Goal: Find contact information: Find contact information

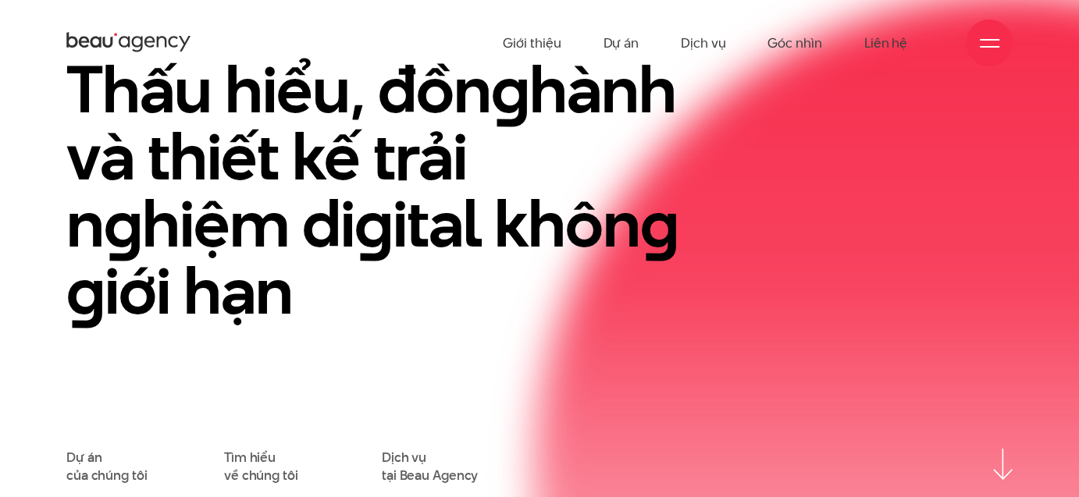
click at [1003, 34] on div at bounding box center [989, 43] width 47 height 47
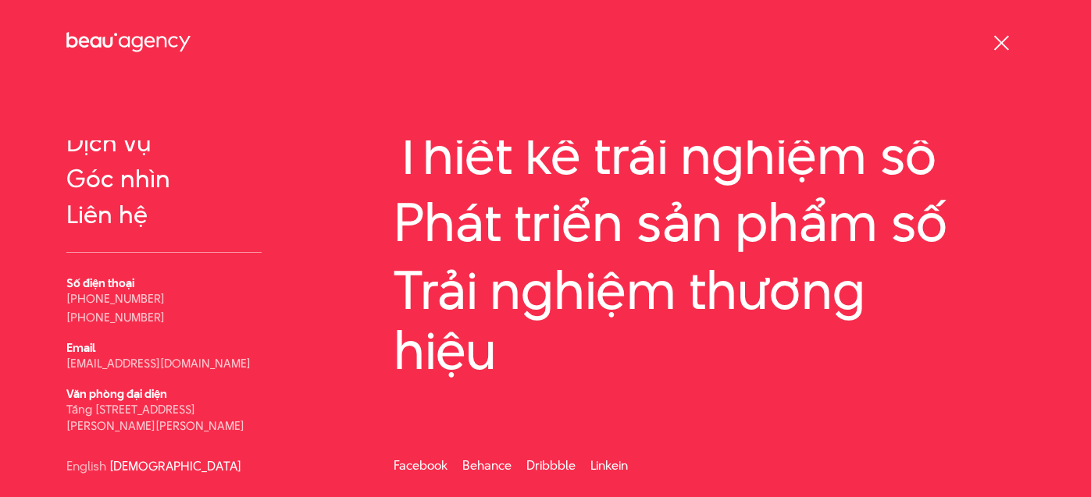
scroll to position [55, 0]
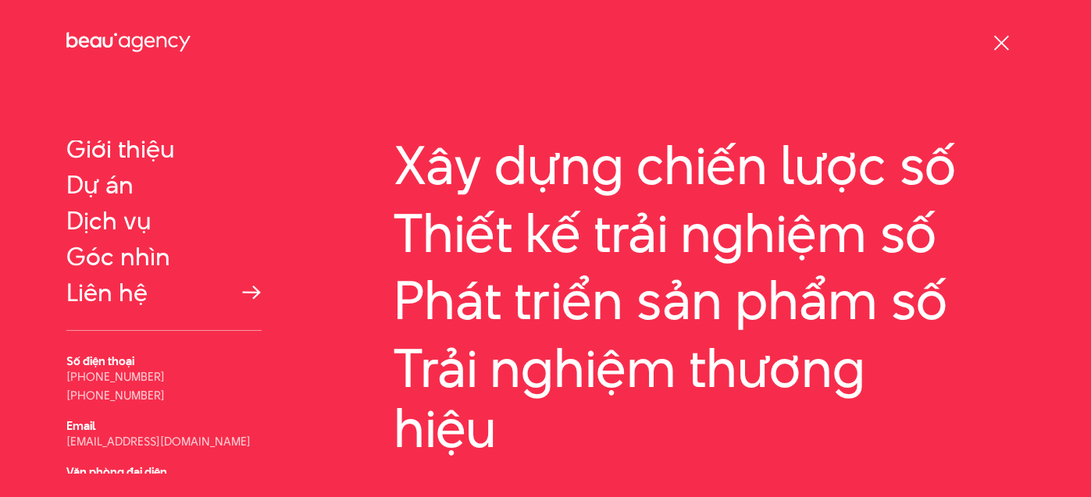
click at [133, 295] on link "Liên hệ" at bounding box center [163, 293] width 195 height 28
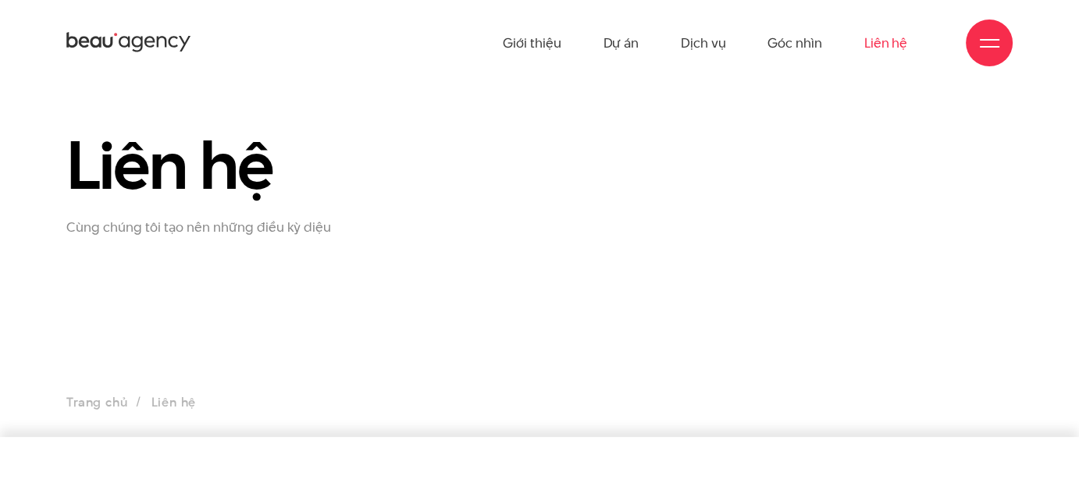
click at [569, 47] on ul "Giới thiệu Dự án Dịch vụ Góc nhìn Liên hệ" at bounding box center [705, 43] width 405 height 86
click at [560, 44] on link "Giới thiệu" at bounding box center [532, 43] width 58 height 86
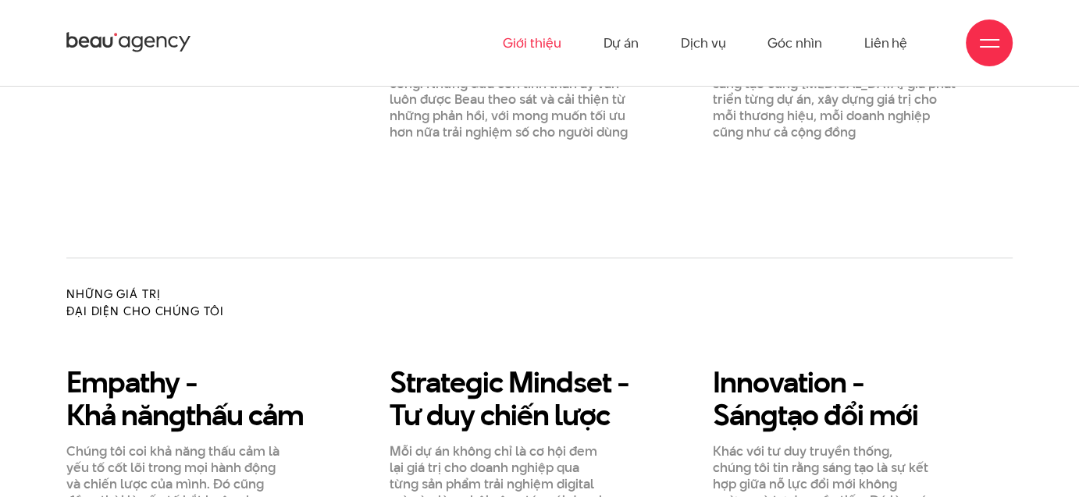
scroll to position [1164, 0]
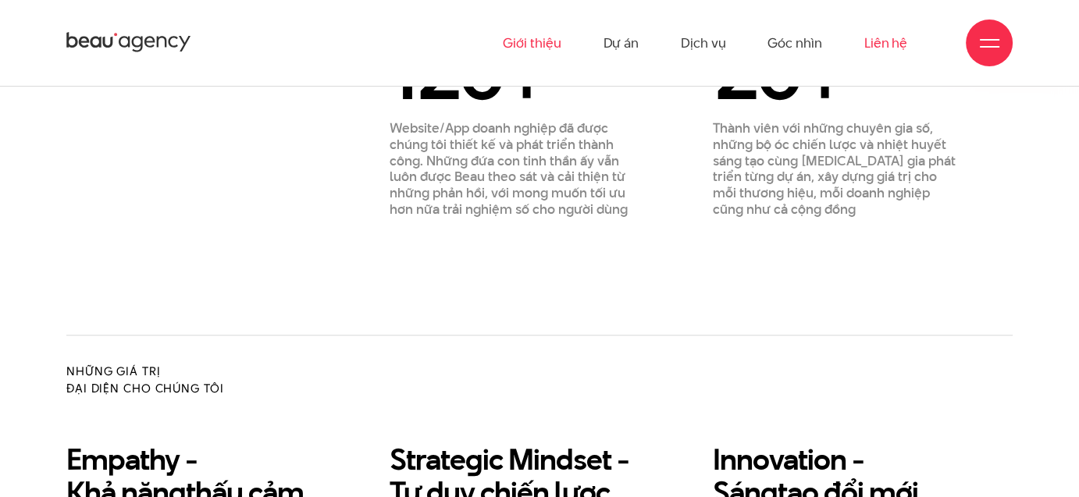
click at [897, 38] on link "Liên hệ" at bounding box center [886, 43] width 43 height 86
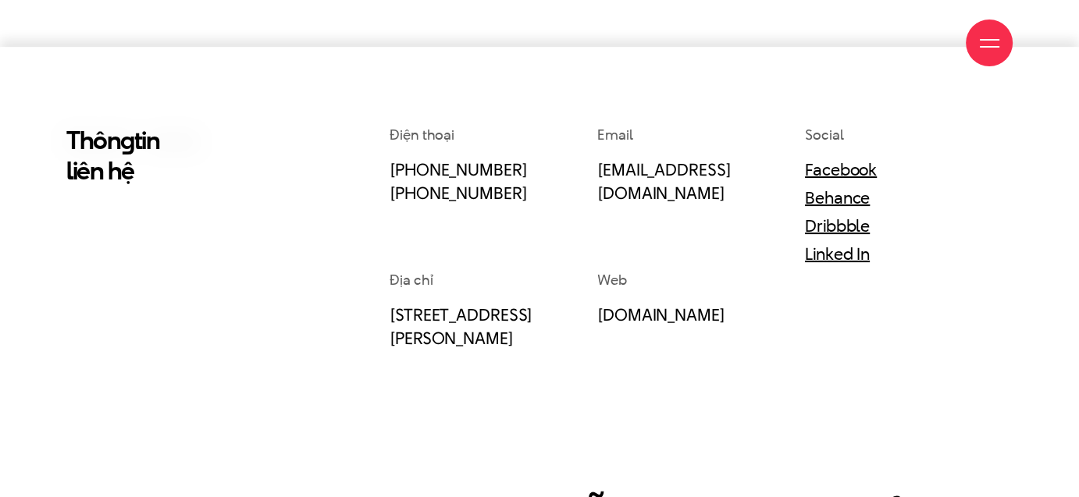
scroll to position [469, 0]
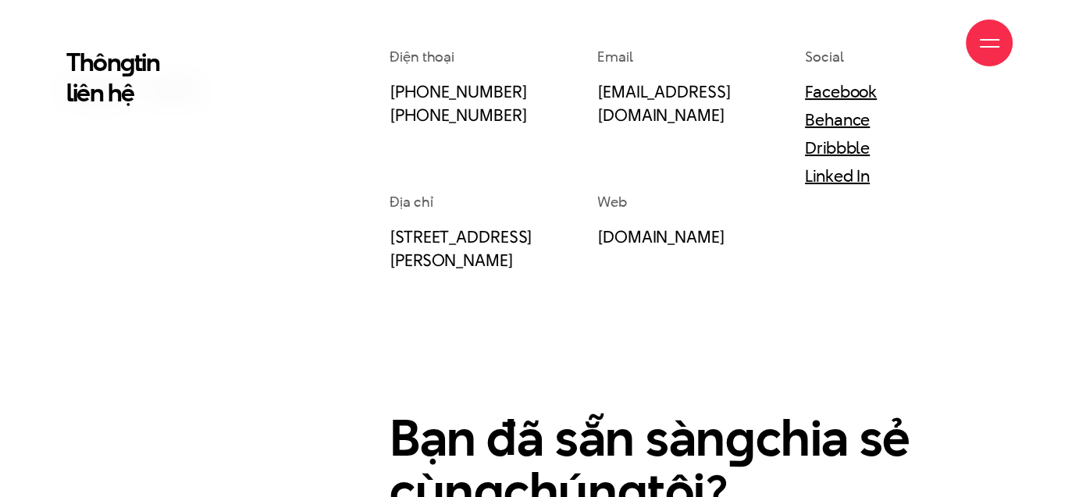
click at [743, 332] on div "Điện thoại (+84) 97 531 9889 (+84) 86 929 1771 Email info@beau.vn Social Facebo…" at bounding box center [701, 347] width 647 height 601
